Goal: Communication & Community: Share content

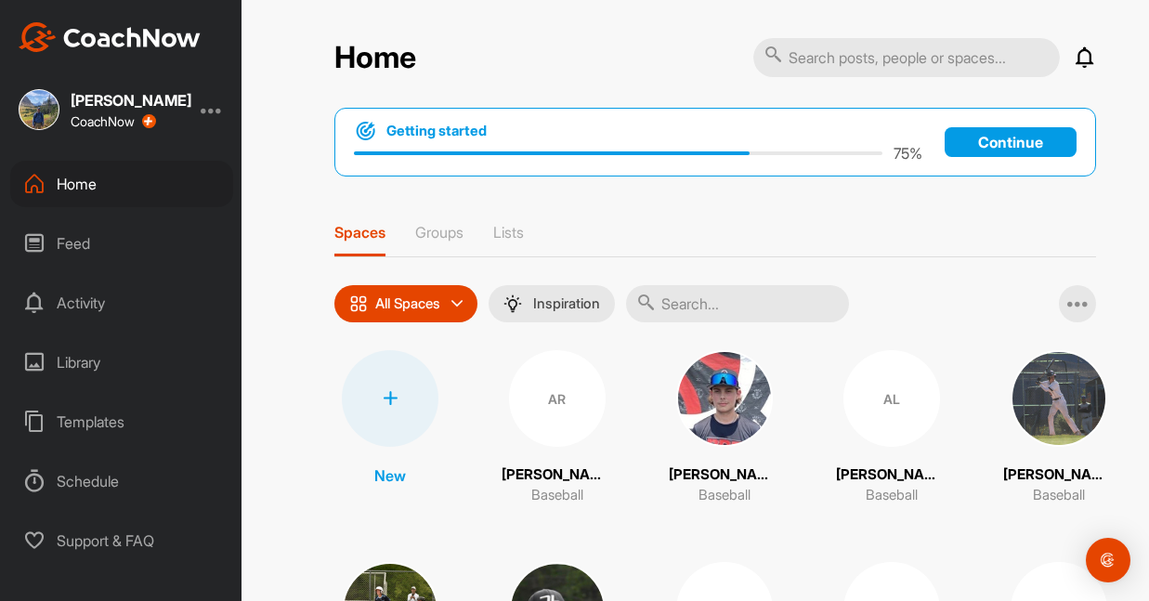
click at [399, 399] on div at bounding box center [390, 398] width 97 height 97
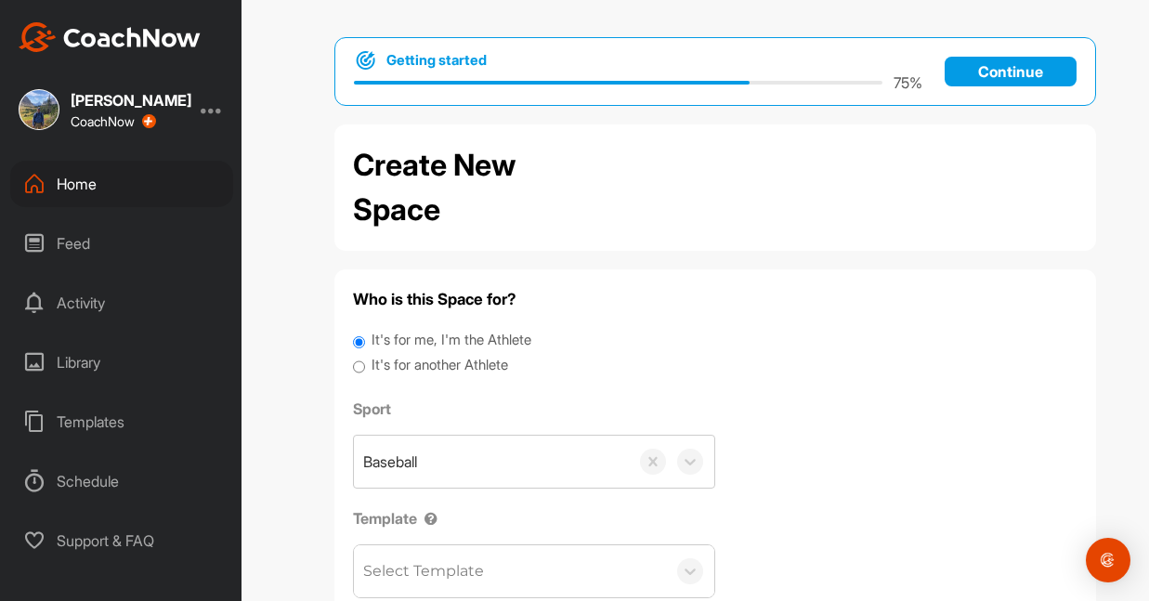
click at [352, 361] on div "Who is this Space for? It's for me, I'm the Athlete It's for another Athlete Sp…" at bounding box center [716, 472] width 762 height 407
click at [358, 361] on input "It's for another Athlete" at bounding box center [359, 367] width 12 height 25
radio input "true"
click at [429, 453] on div "Search by name or email" at bounding box center [455, 462] width 184 height 22
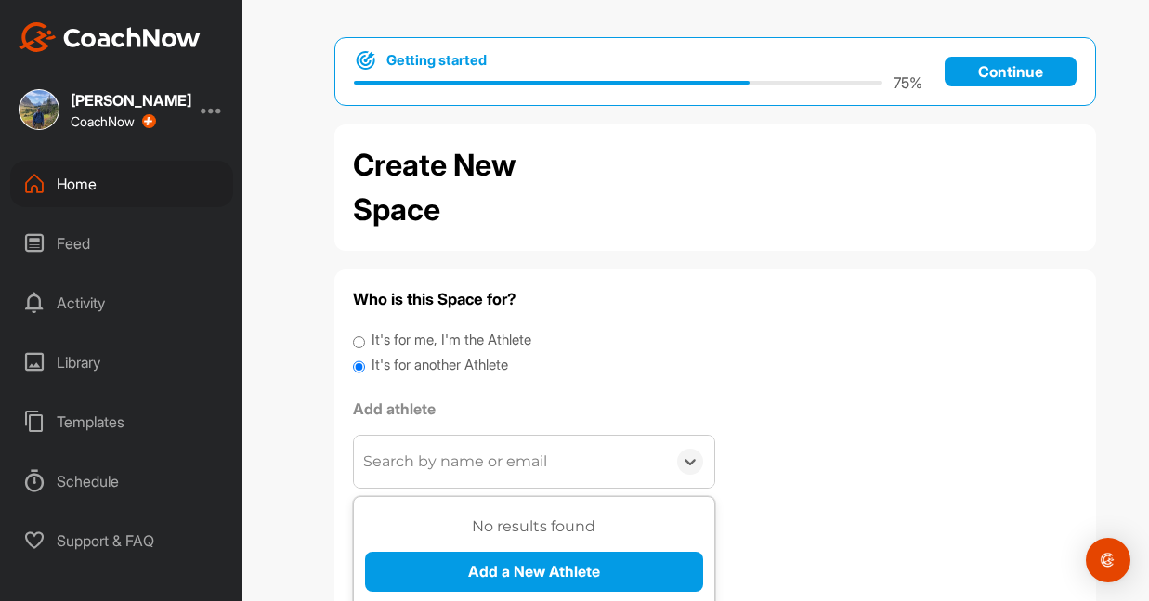
paste input "[EMAIL_ADDRESS][DOMAIN_NAME]"
type input "[EMAIL_ADDRESS][DOMAIN_NAME]"
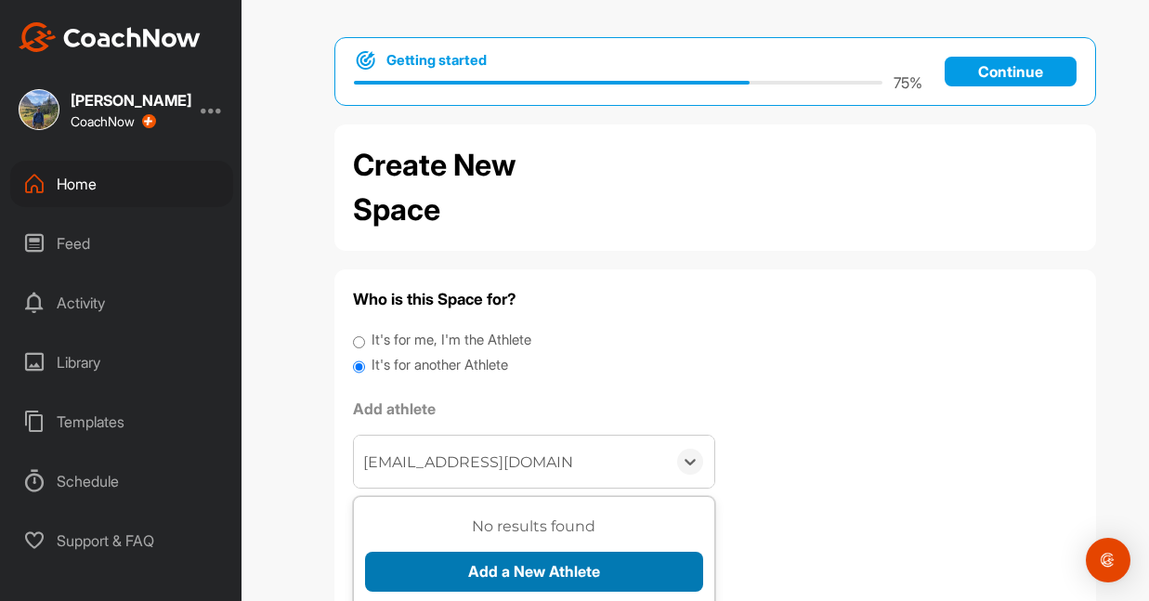
click at [437, 560] on button "Add a New Athlete" at bounding box center [534, 572] width 338 height 40
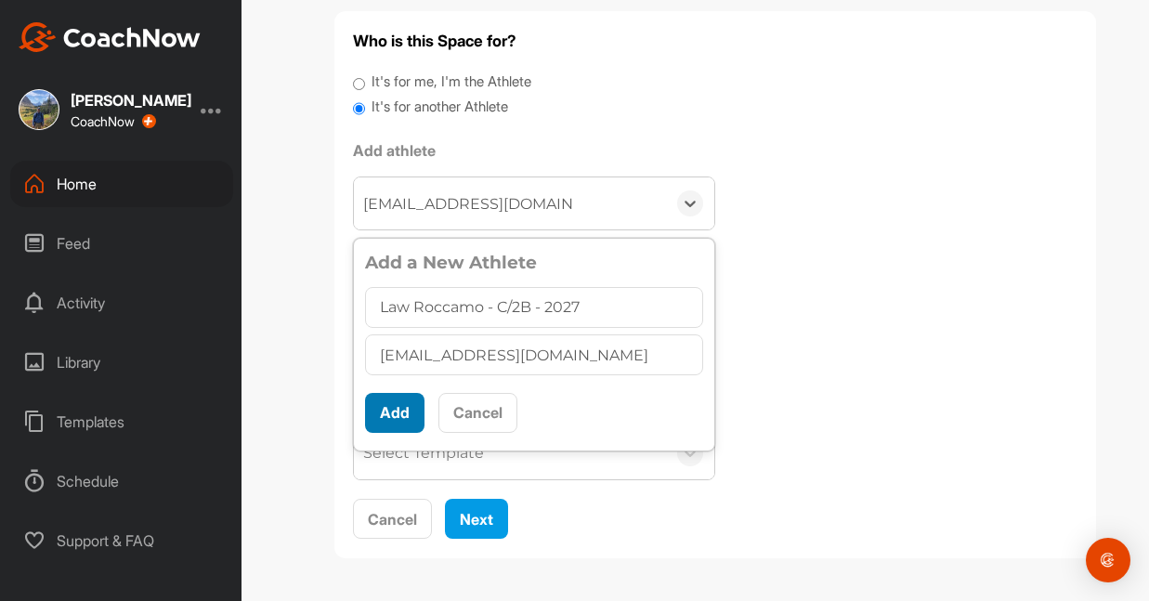
scroll to position [257, 0]
type input "Law Roccamo - C/2B - 2027"
click at [400, 419] on button "Add" at bounding box center [394, 414] width 59 height 40
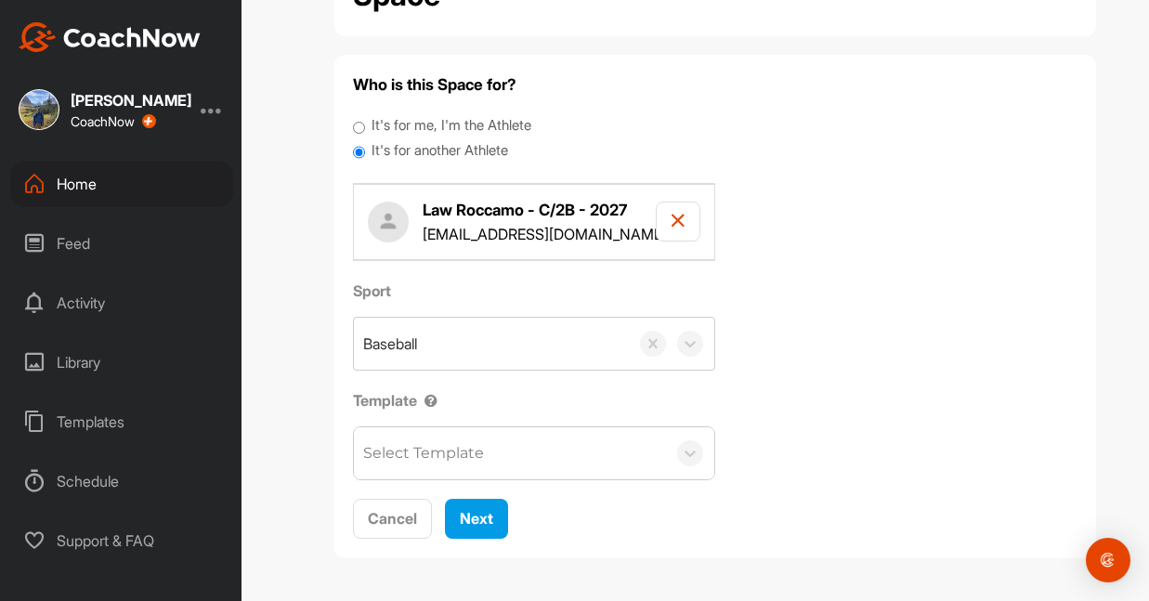
scroll to position [213, 0]
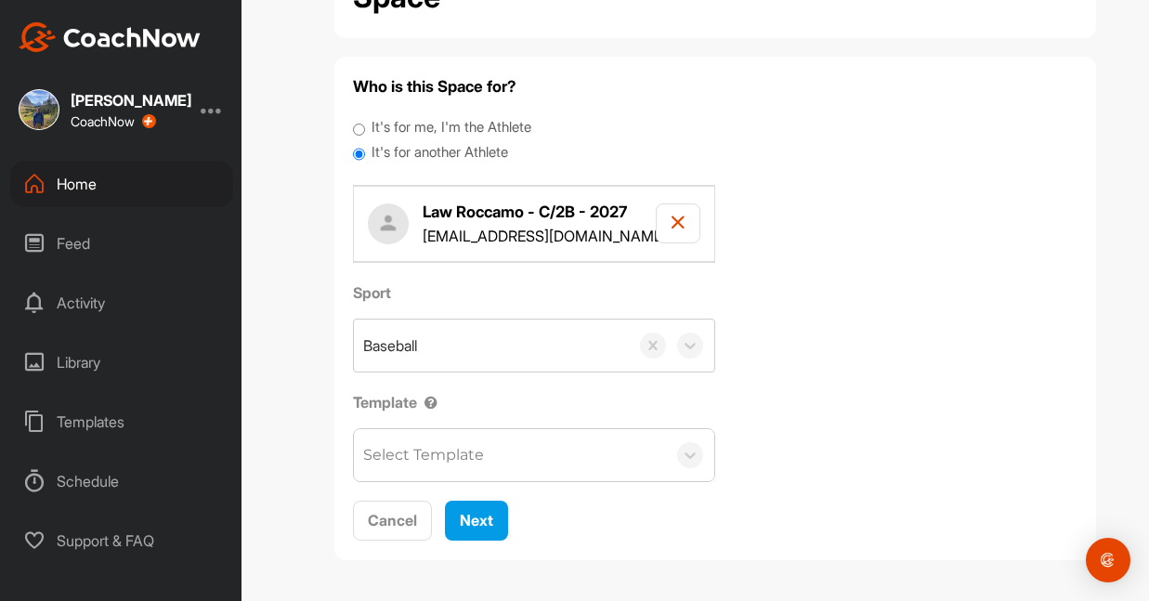
click at [395, 450] on div "Select Template" at bounding box center [423, 455] width 121 height 22
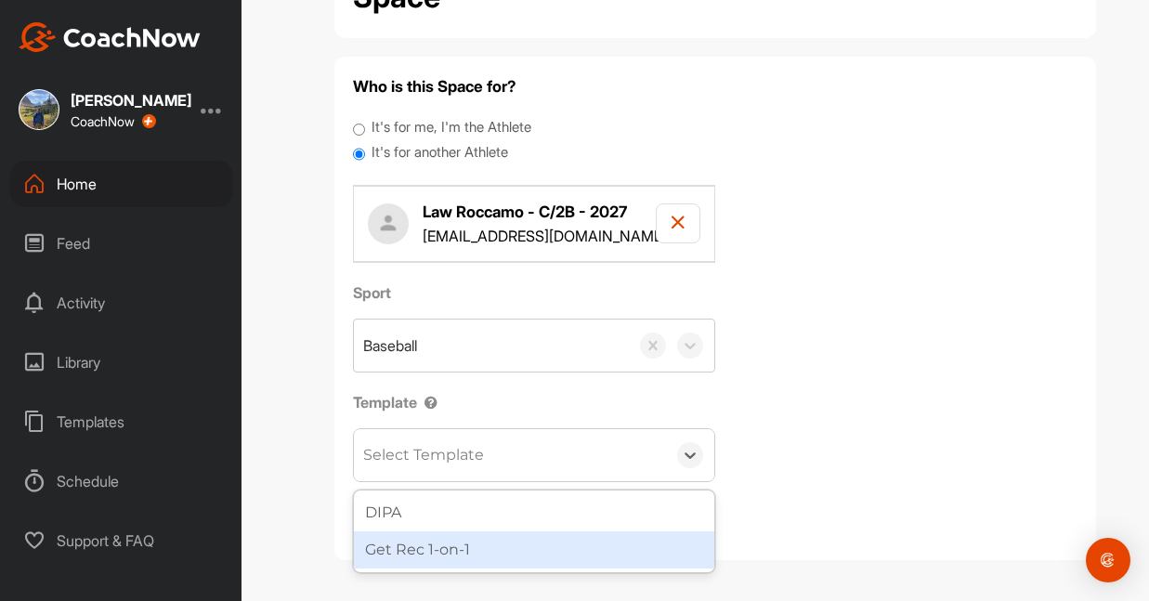
click at [388, 541] on div "Get Rec 1-on-1" at bounding box center [534, 550] width 361 height 37
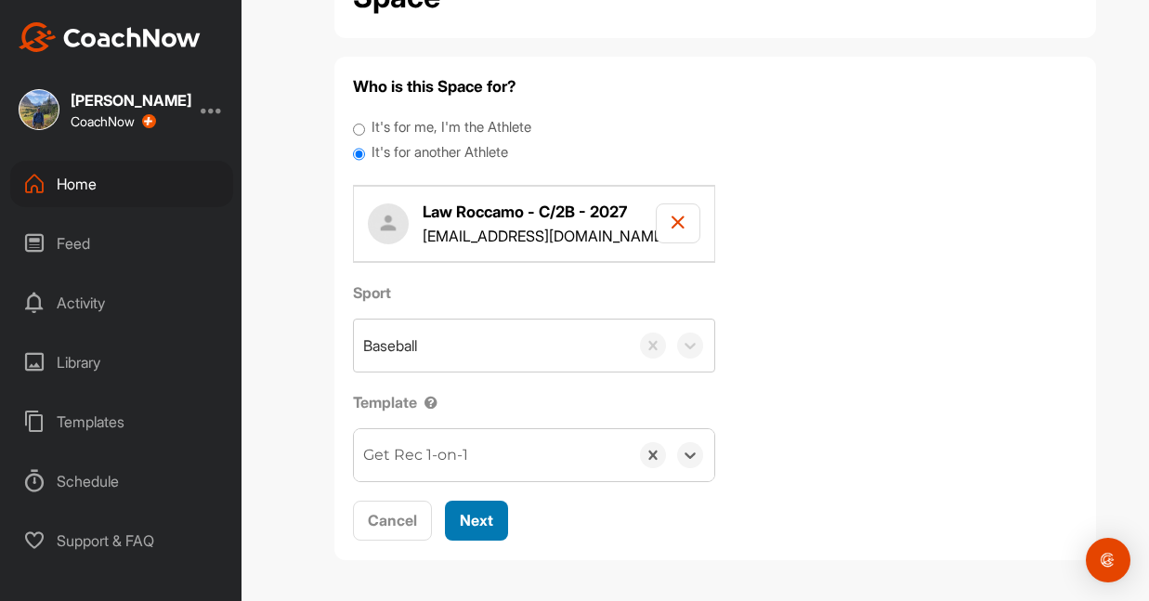
click at [460, 517] on button "Next" at bounding box center [476, 521] width 63 height 40
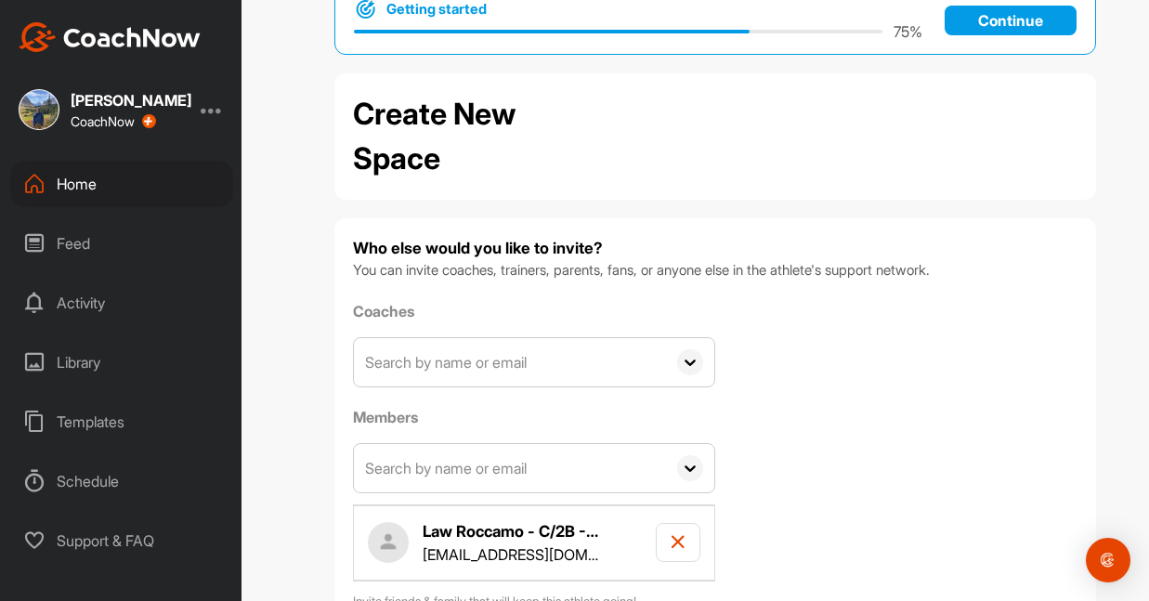
click at [500, 370] on input "text" at bounding box center [510, 362] width 312 height 48
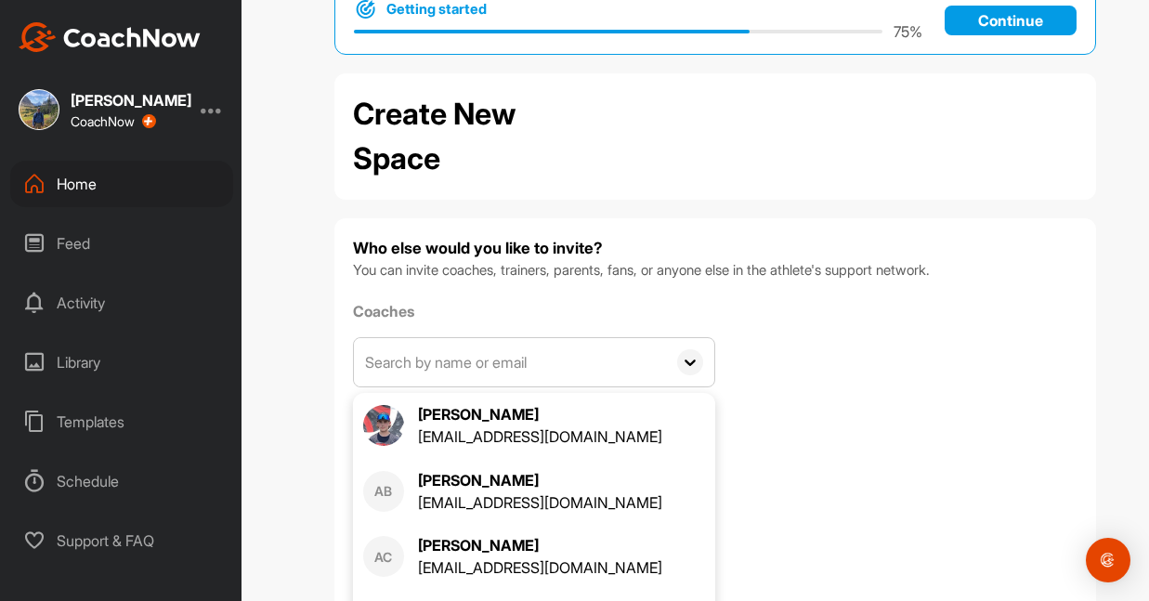
click at [731, 420] on div "Coaches [PERSON_NAME] [PERSON_NAME][EMAIL_ADDRESS][DOMAIN_NAME] AB [PERSON_NAME…" at bounding box center [715, 455] width 725 height 311
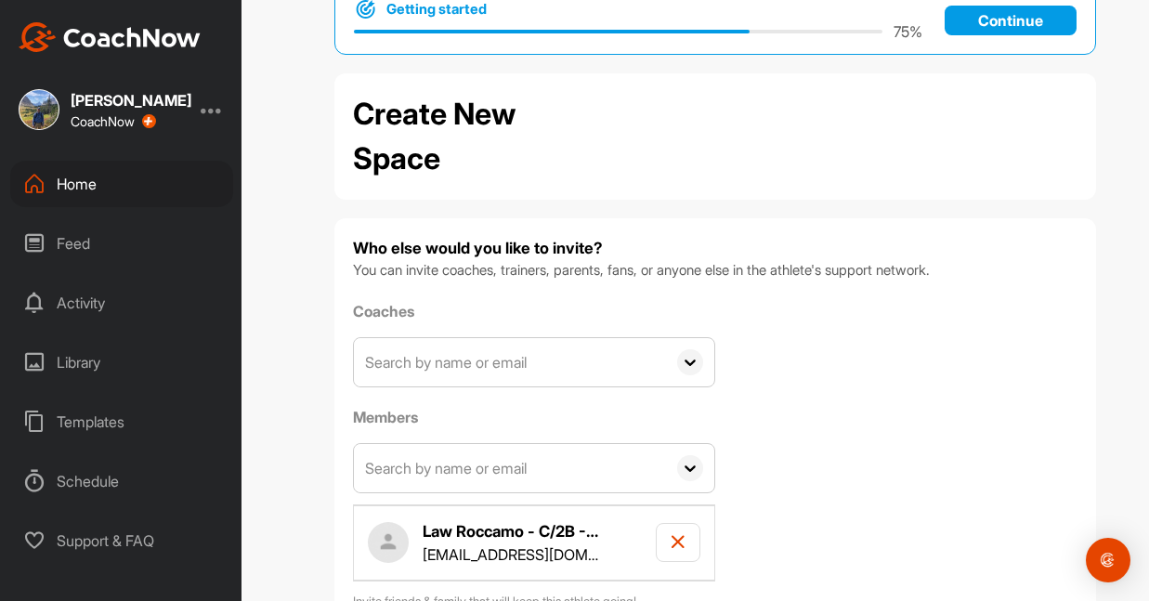
click at [497, 469] on input "text" at bounding box center [510, 468] width 312 height 48
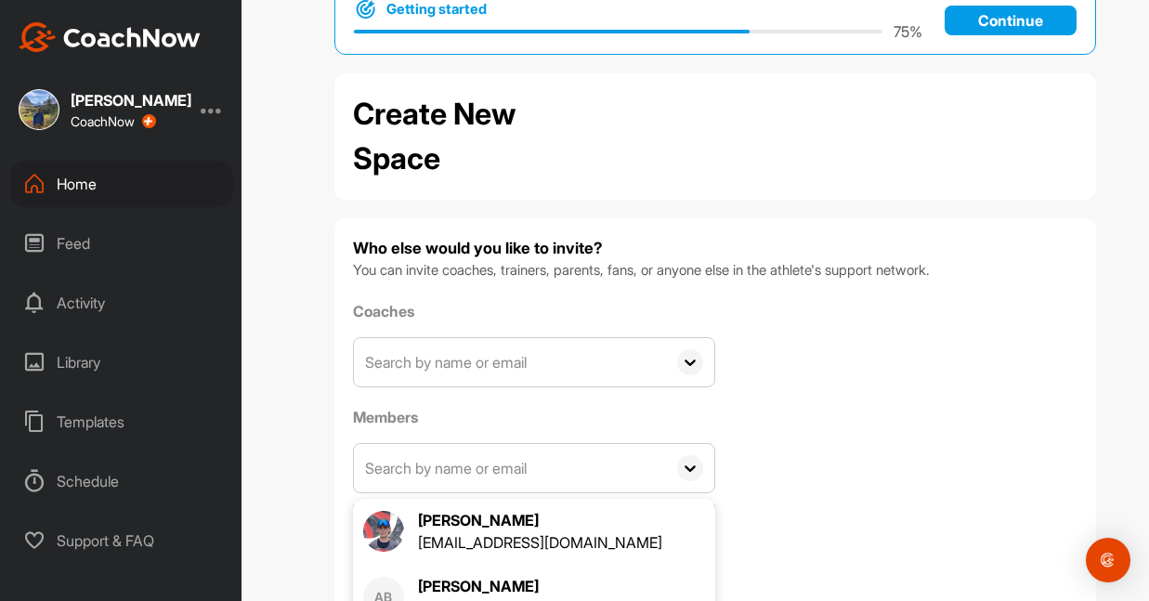
paste input "[EMAIL_ADDRESS][DOMAIN_NAME]"
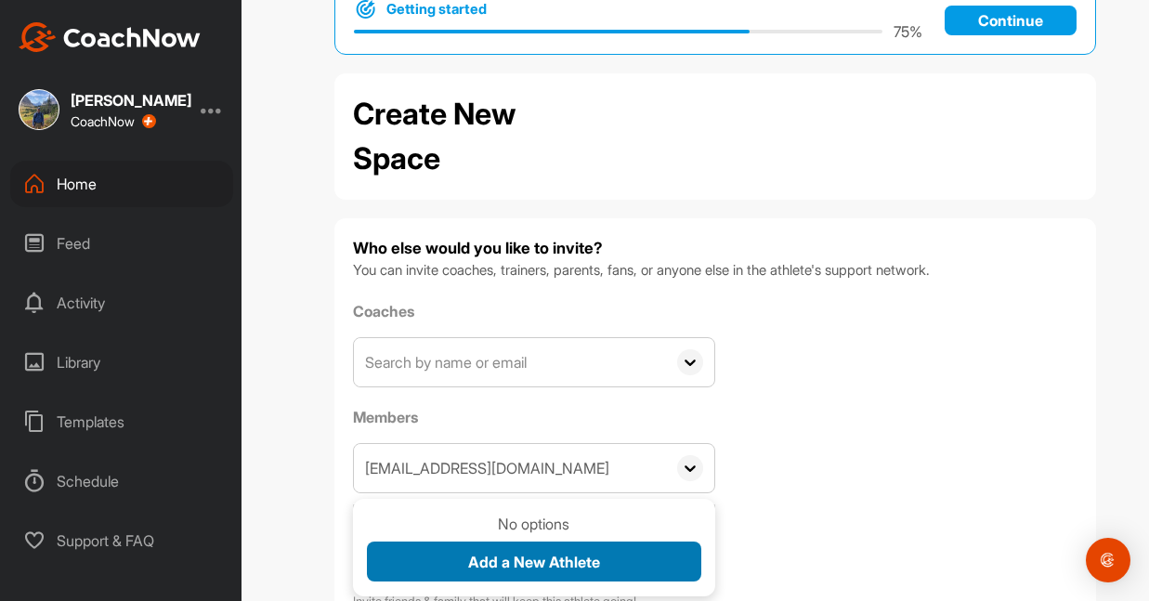
type input "[EMAIL_ADDRESS][DOMAIN_NAME]"
click at [479, 558] on span "Add a New Athlete" at bounding box center [534, 562] width 132 height 19
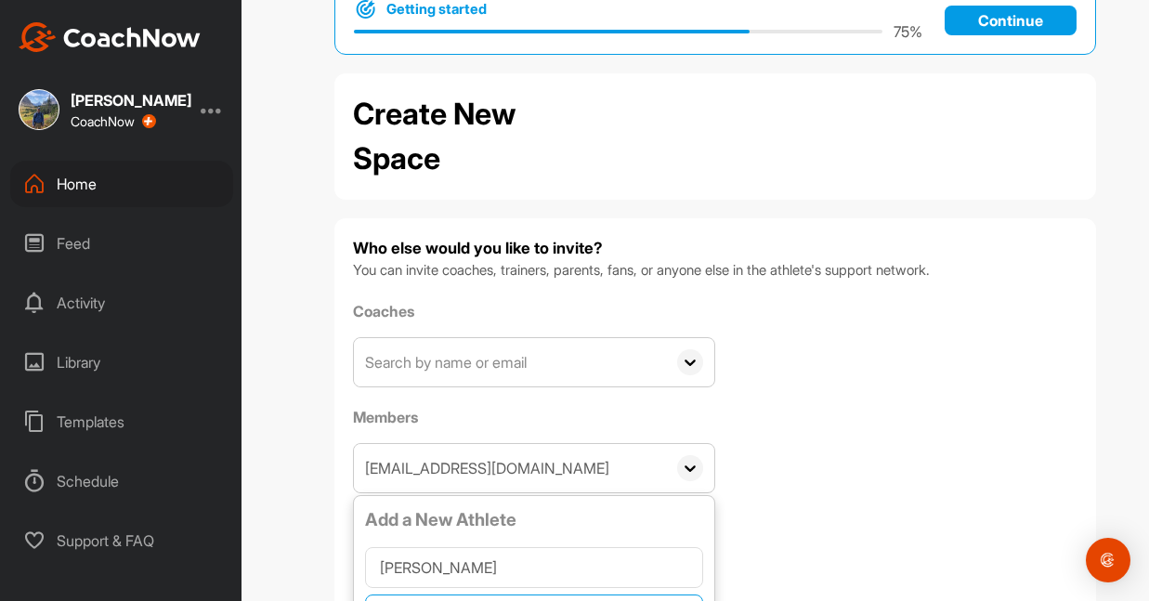
scroll to position [180, 0]
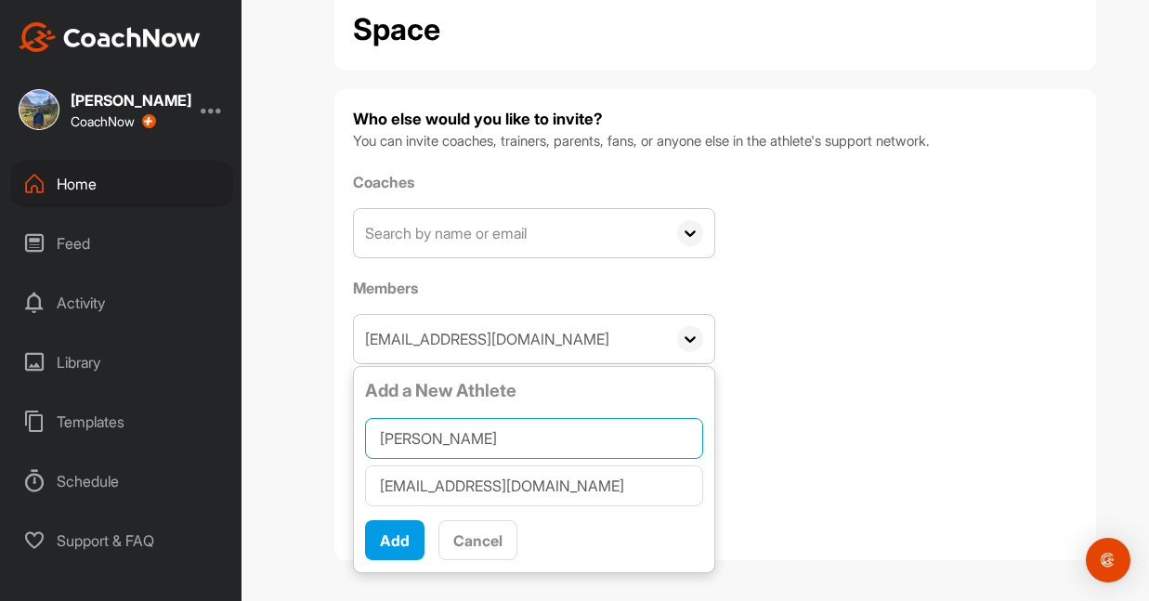
click at [470, 441] on input "[PERSON_NAME]" at bounding box center [534, 438] width 338 height 41
type input "[PERSON_NAME]"
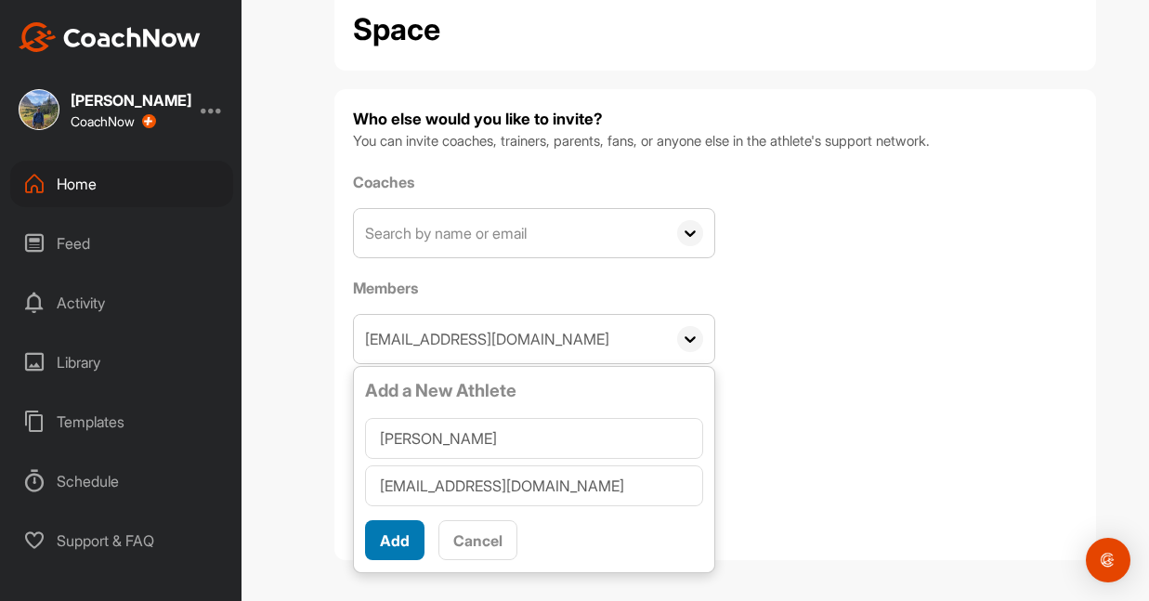
click at [400, 539] on span "Add" at bounding box center [395, 541] width 30 height 19
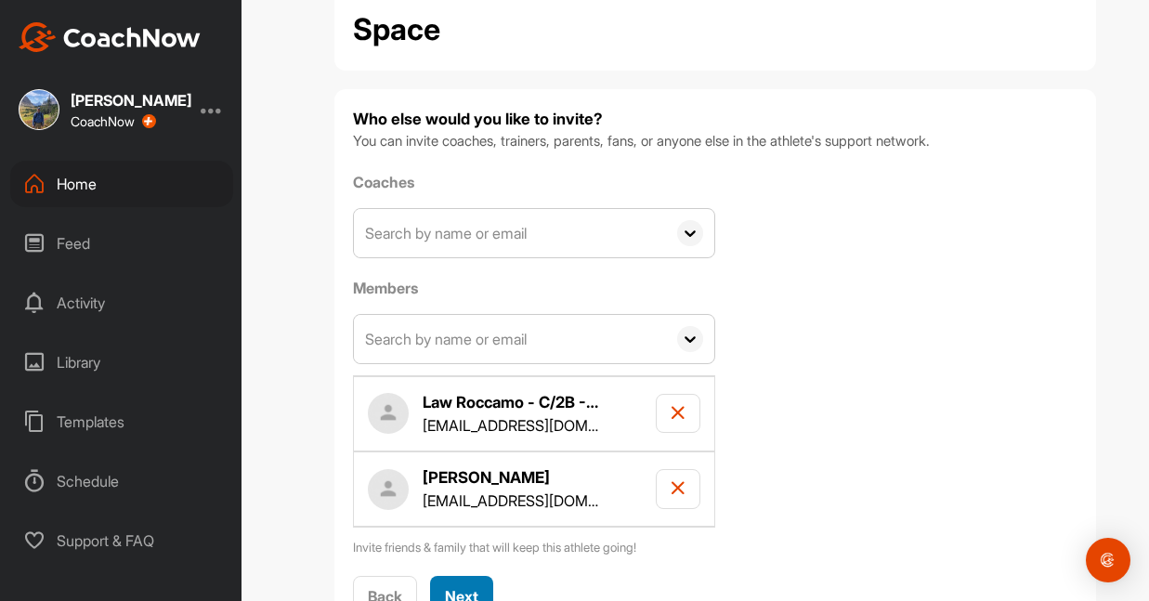
click at [467, 587] on span "Next" at bounding box center [461, 596] width 33 height 19
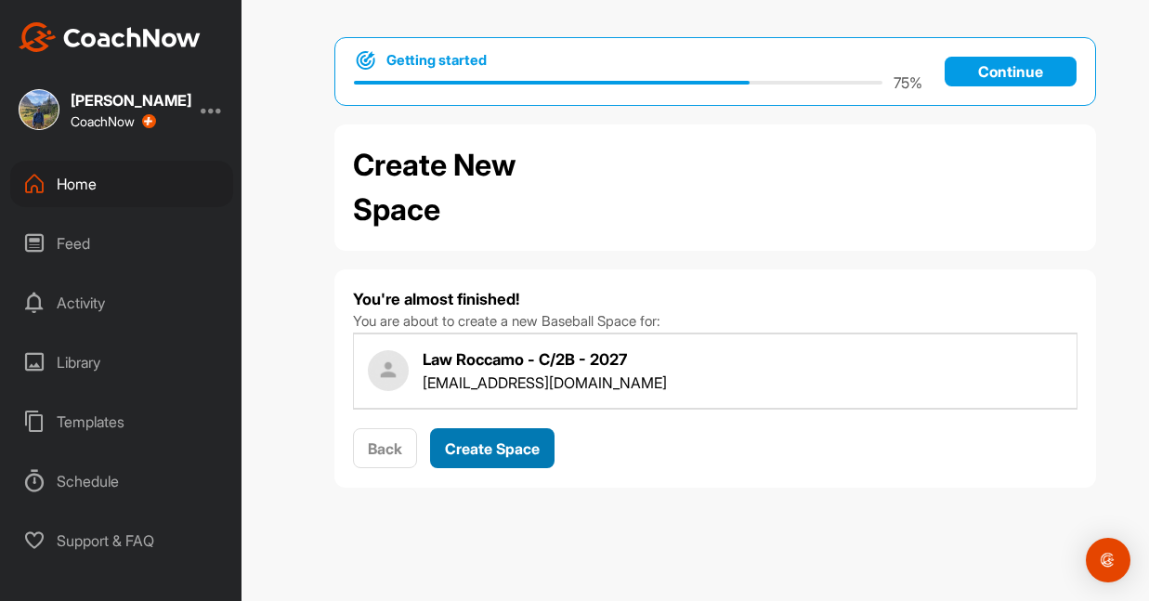
click at [501, 443] on span "Create Space" at bounding box center [492, 449] width 95 height 19
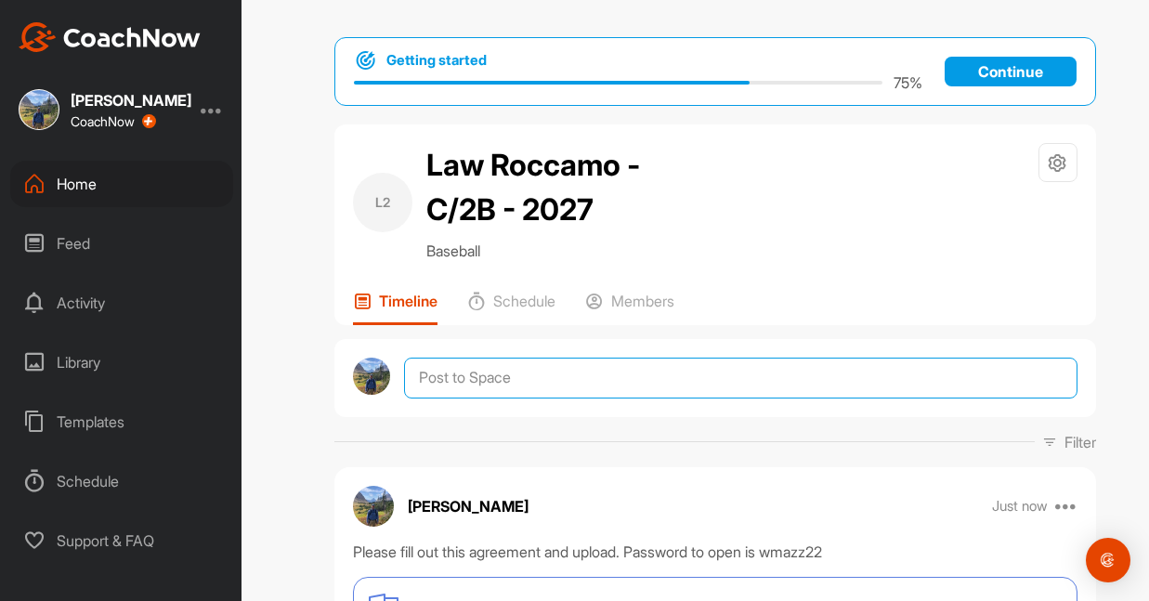
click at [451, 375] on textarea at bounding box center [740, 378] width 673 height 41
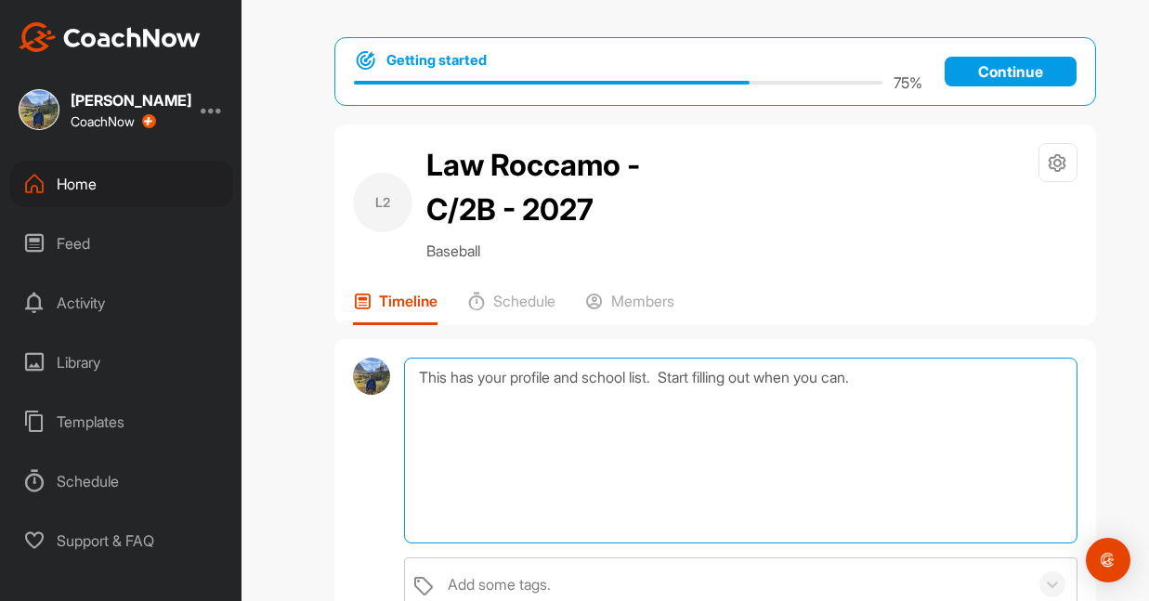
paste textarea "[URL][DOMAIN_NAME]"
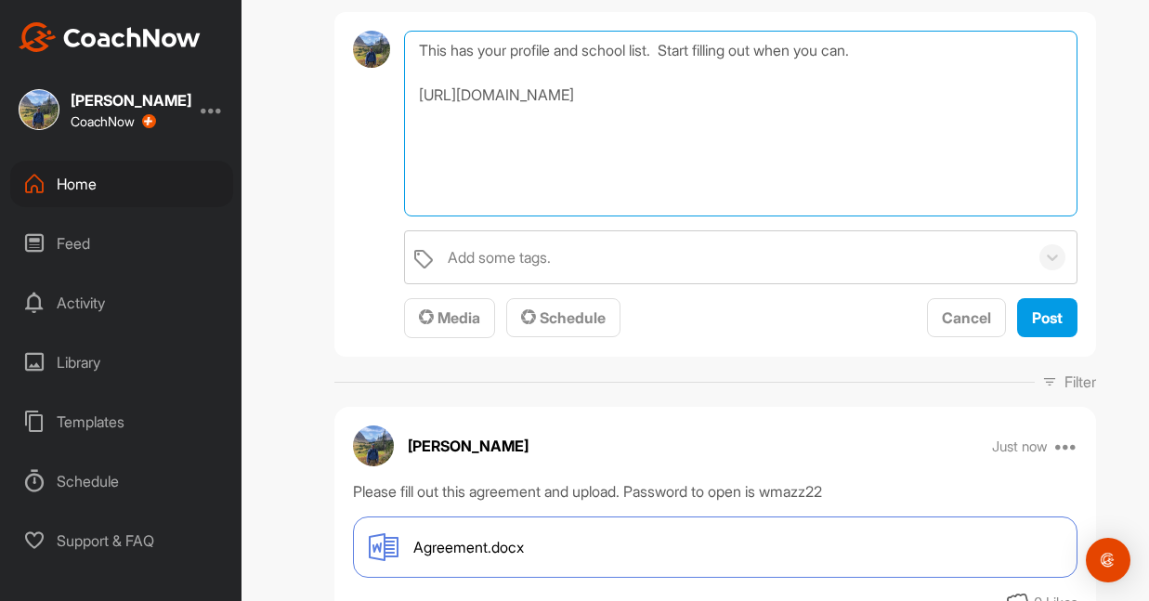
scroll to position [505, 0]
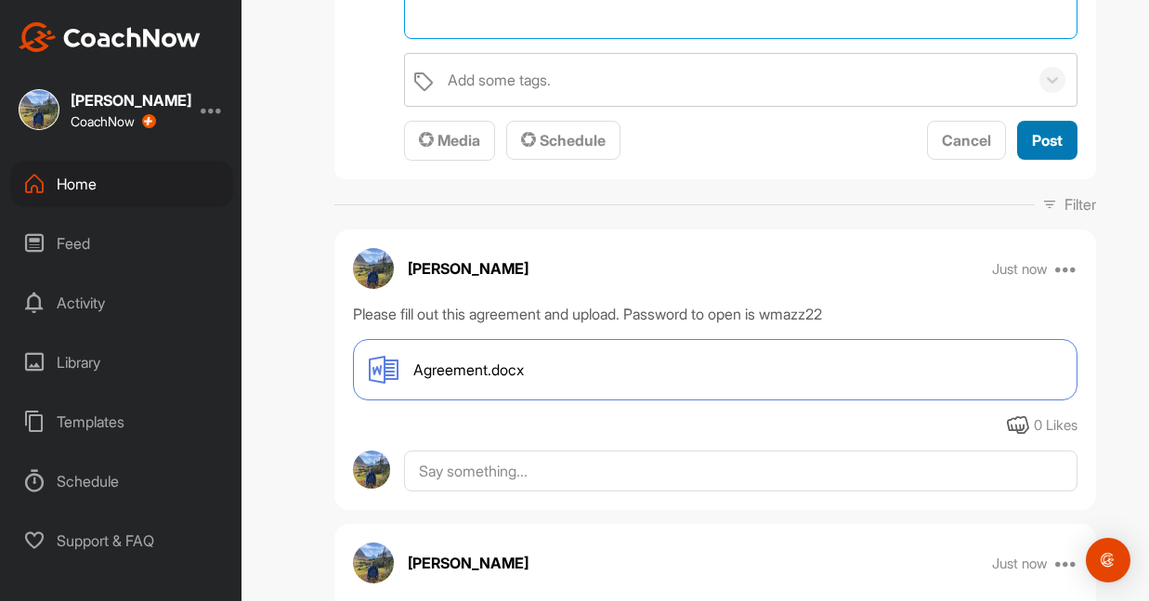
type textarea "This has your profile and school list. Start filling out when you can. [URL][DO…"
click at [1037, 153] on button "Post" at bounding box center [1048, 141] width 60 height 40
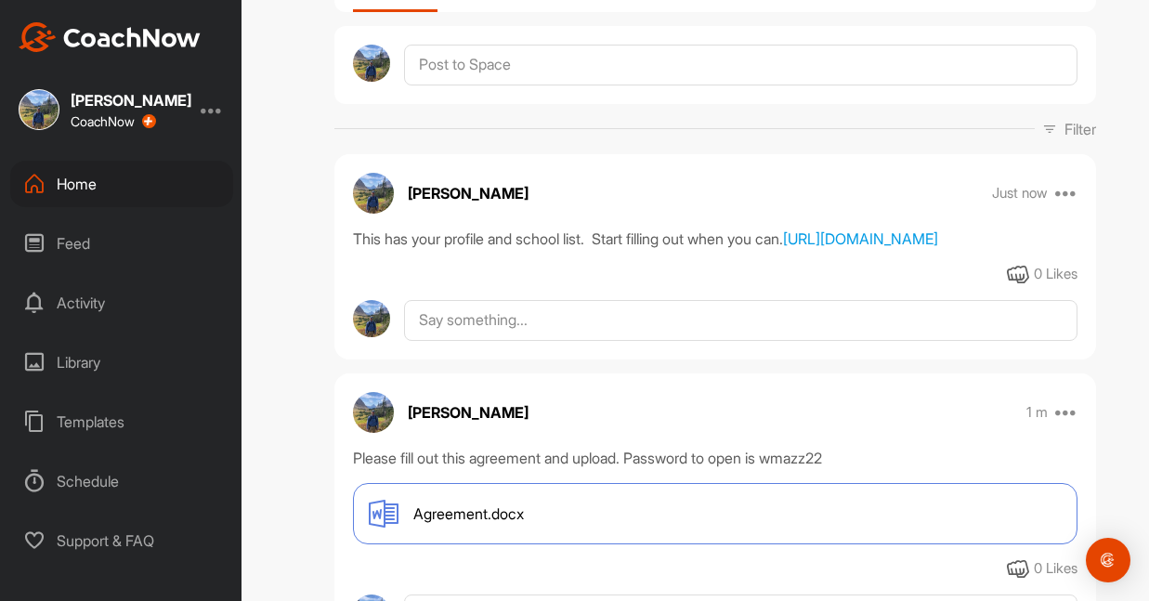
scroll to position [309, 0]
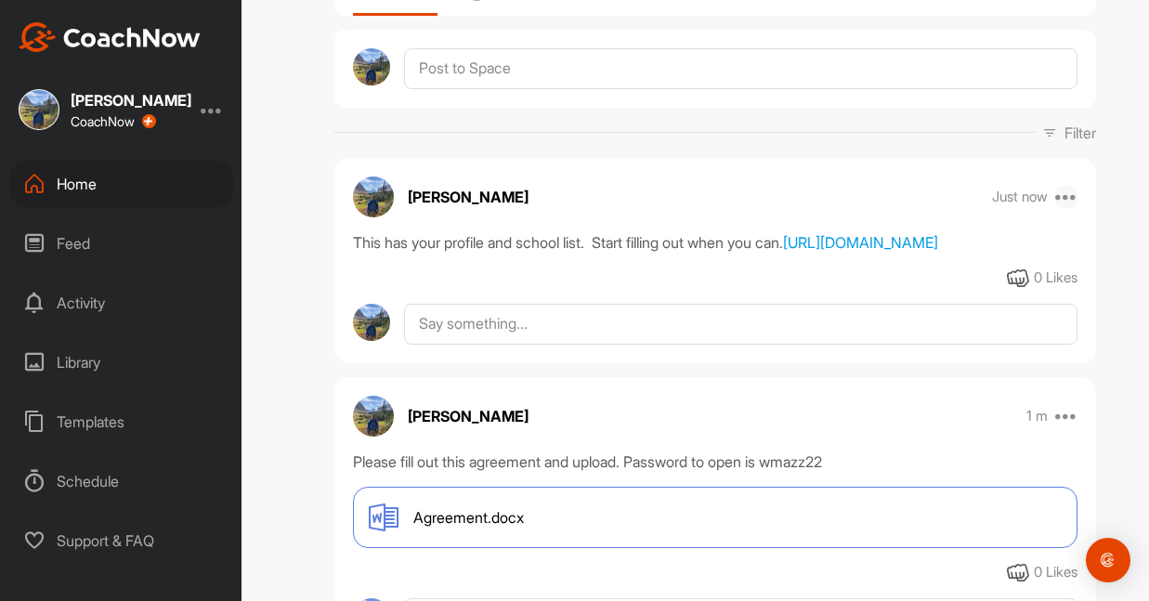
click at [1061, 198] on icon at bounding box center [1067, 197] width 22 height 22
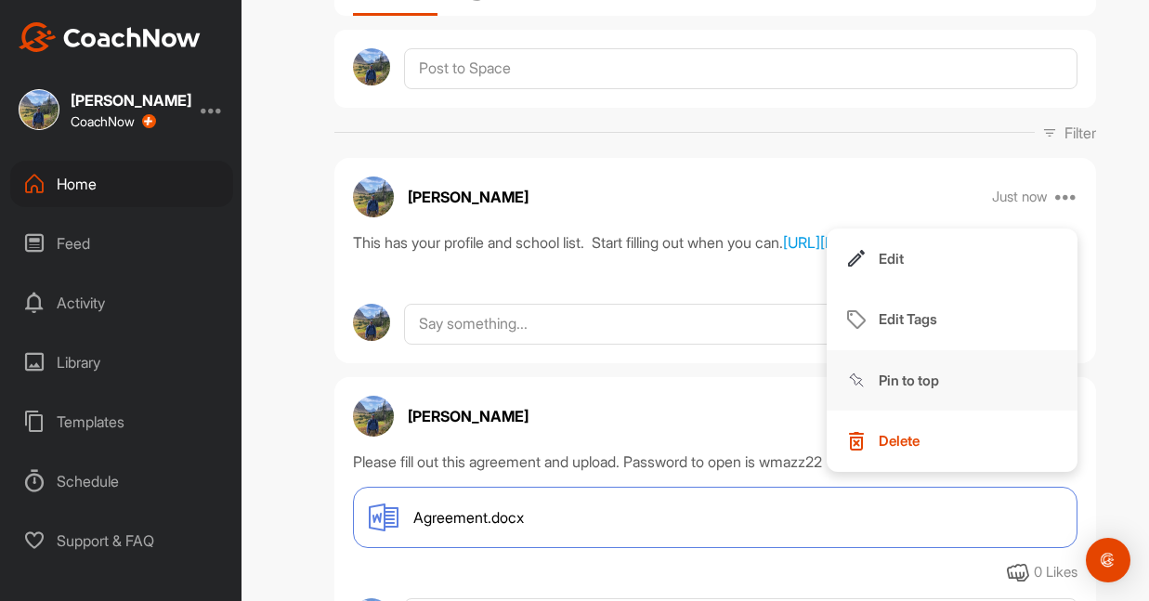
click at [901, 371] on p "Pin to top" at bounding box center [909, 381] width 60 height 20
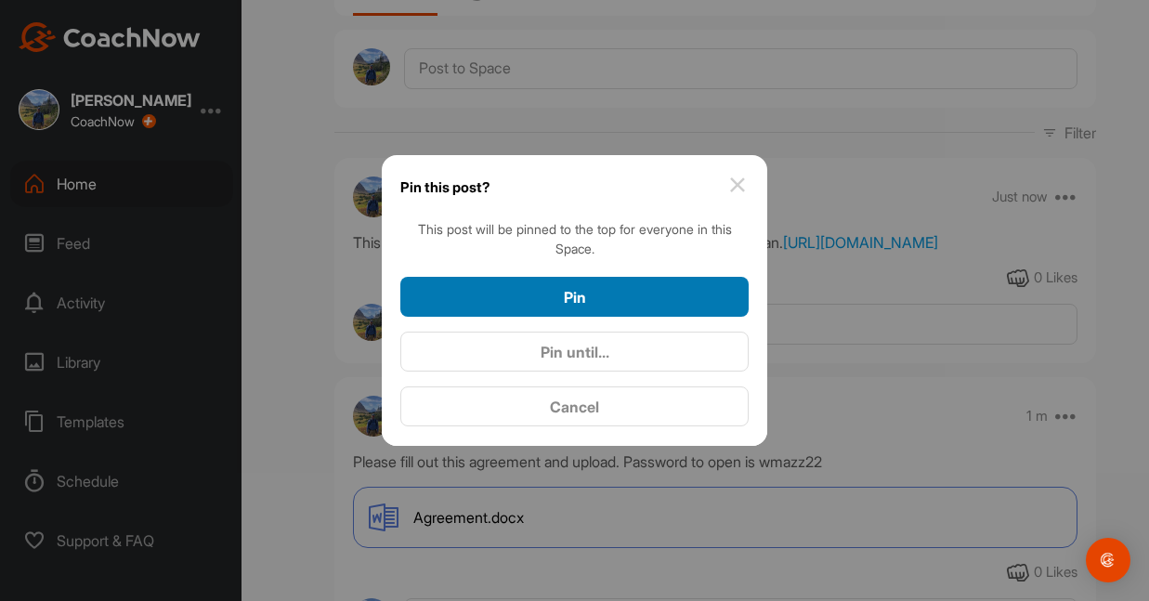
click at [568, 291] on span "Pin" at bounding box center [575, 297] width 22 height 19
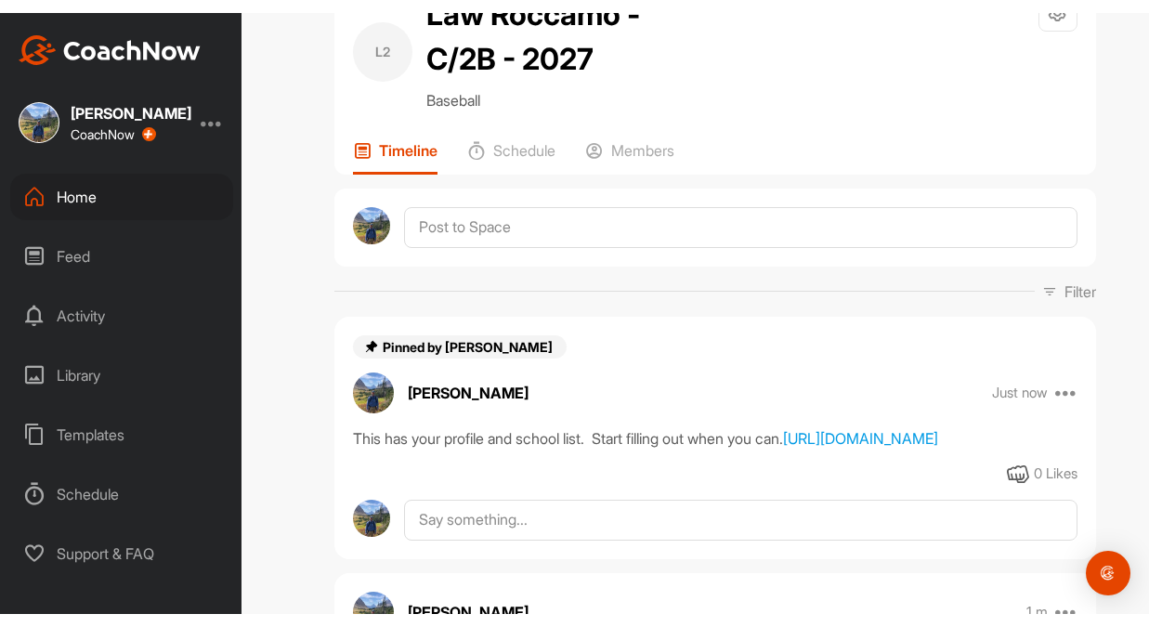
scroll to position [165, 0]
